Goal: Transaction & Acquisition: Purchase product/service

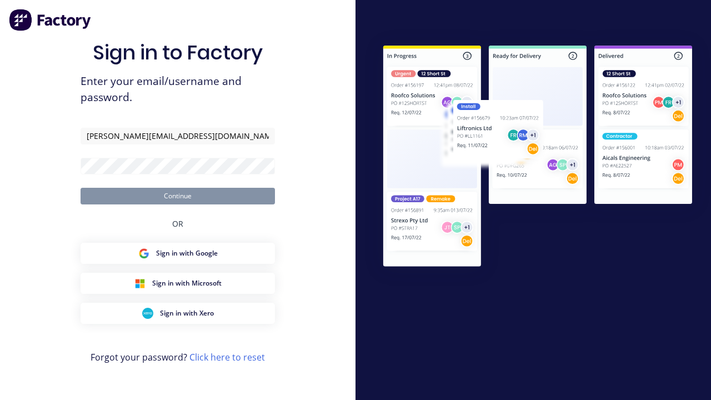
type input "[PERSON_NAME][EMAIL_ADDRESS][DOMAIN_NAME]"
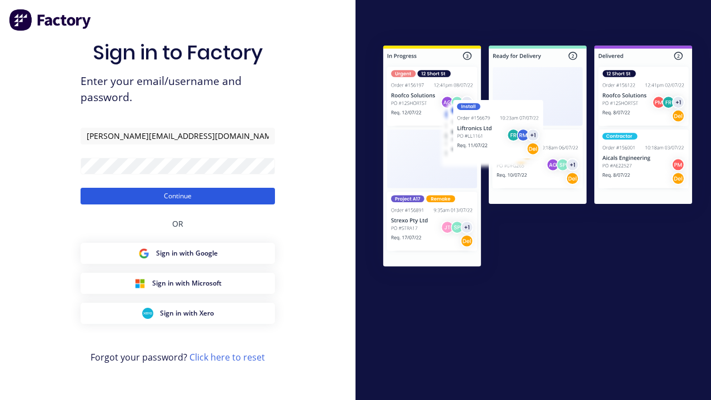
click at [178, 195] on button "Continue" at bounding box center [177, 196] width 194 height 17
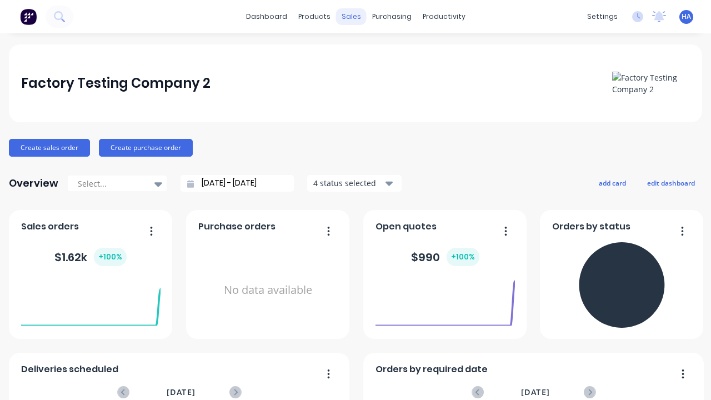
click at [351, 17] on div "sales" at bounding box center [351, 16] width 31 height 17
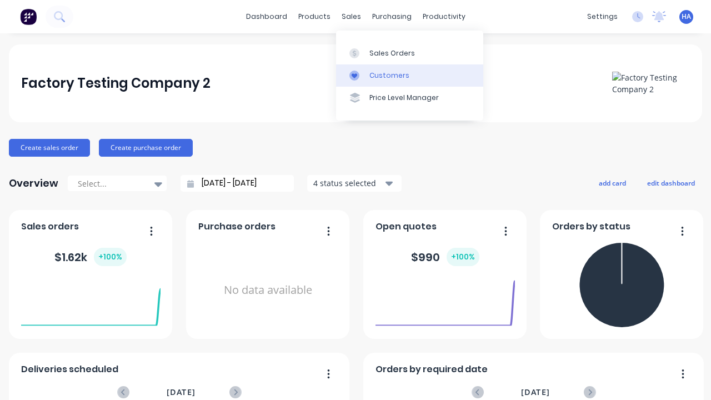
click at [409, 75] on link "Customers" at bounding box center [409, 75] width 147 height 22
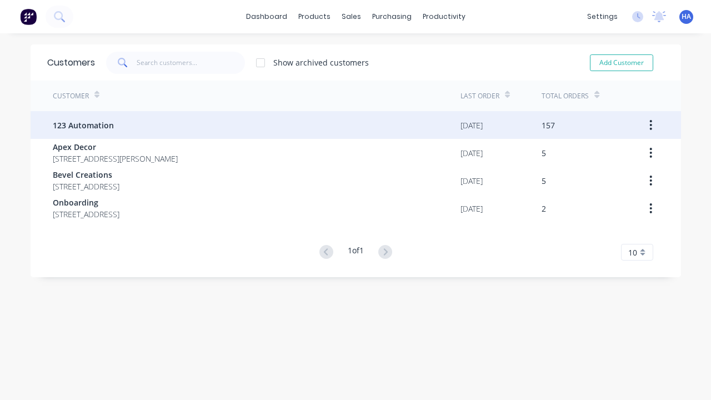
click at [83, 125] on span "123 Automation" at bounding box center [83, 125] width 61 height 12
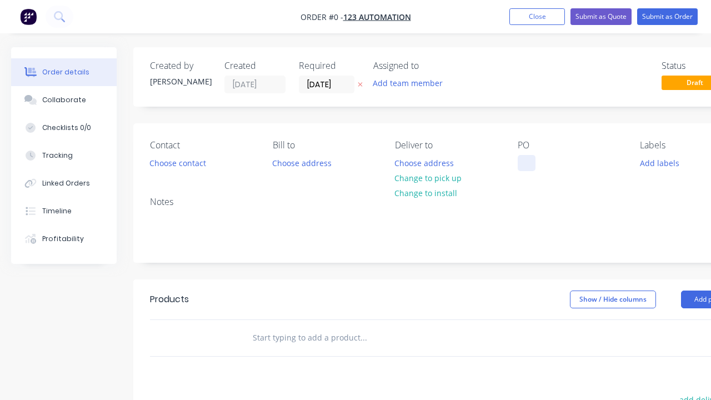
click at [526, 163] on div at bounding box center [526, 163] width 18 height 16
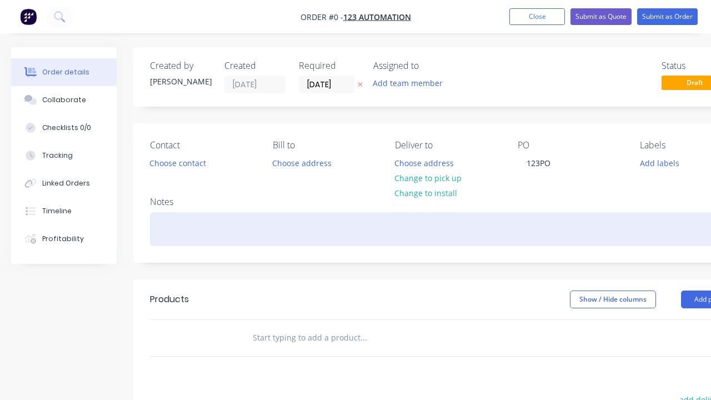
click at [413, 229] on div "Order details Collaborate Checklists 0/0 Tracking Linked Orders Timeline Profit…" at bounding box center [386, 343] width 772 height 592
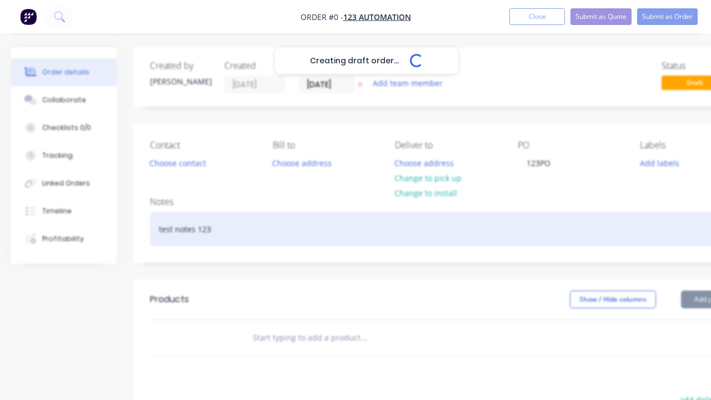
scroll to position [0, 34]
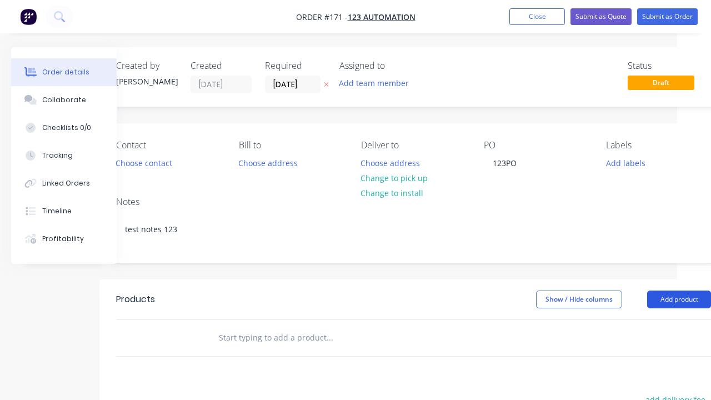
click at [651, 290] on button "Add product" at bounding box center [679, 299] width 64 height 18
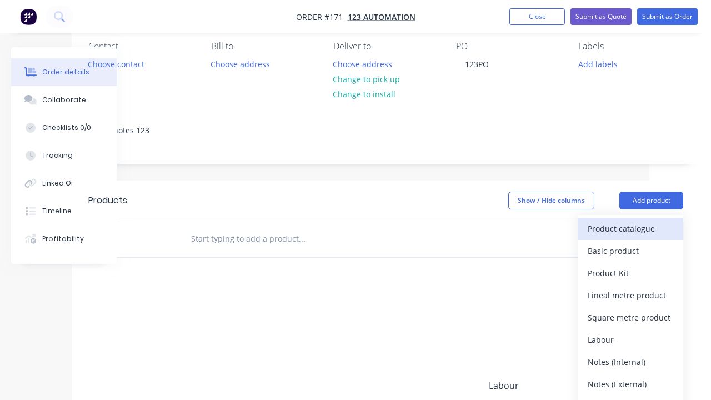
click at [630, 228] on div "Product catalogue" at bounding box center [629, 228] width 85 height 16
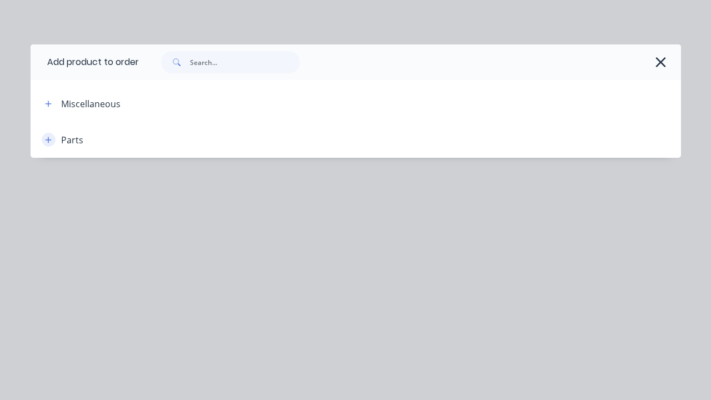
click at [48, 139] on icon "button" at bounding box center [48, 140] width 6 height 6
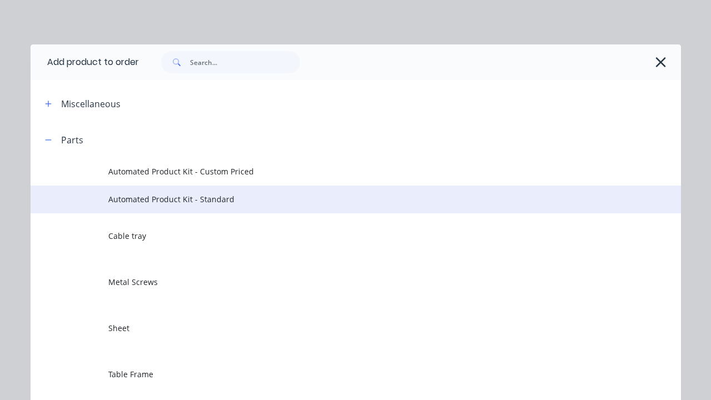
click at [337, 199] on span "Automated Product Kit - Standard" at bounding box center [336, 199] width 457 height 12
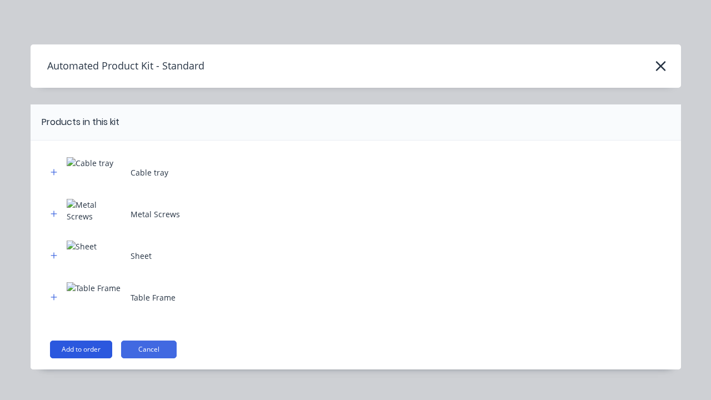
click at [80, 349] on button "Add to order" at bounding box center [81, 349] width 62 height 18
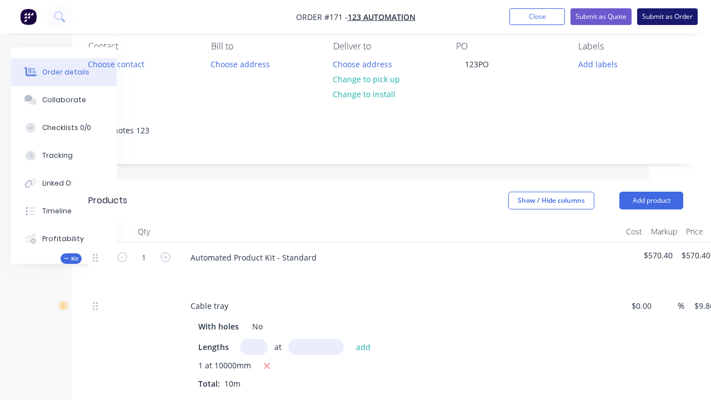
click at [667, 17] on button "Submit as Order" at bounding box center [667, 16] width 61 height 17
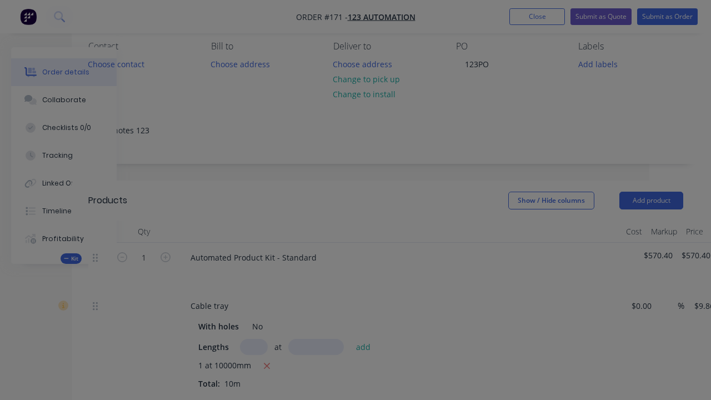
click at [315, 211] on button "Submit Order" at bounding box center [315, 211] width 67 height 17
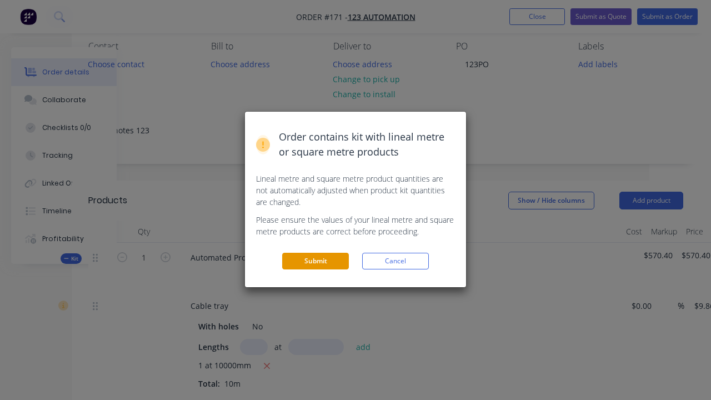
click at [315, 253] on button "Submit" at bounding box center [315, 261] width 67 height 17
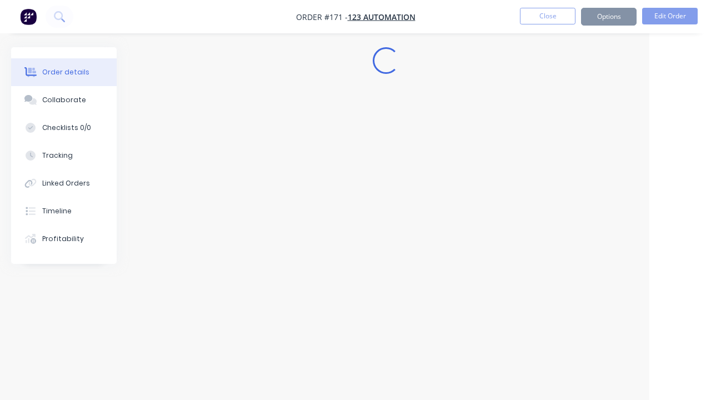
scroll to position [0, 62]
